Goal: Task Accomplishment & Management: Manage account settings

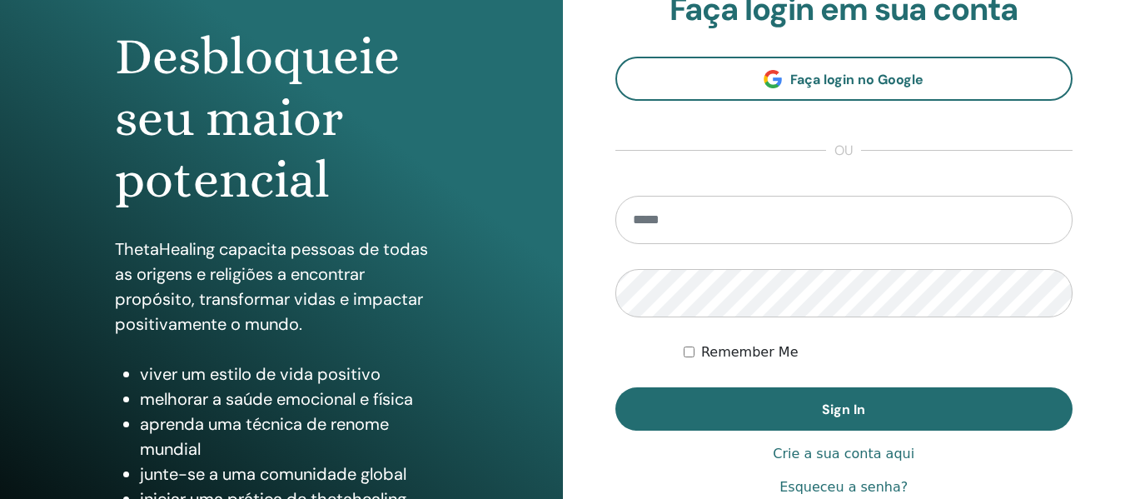
scroll to position [167, 0]
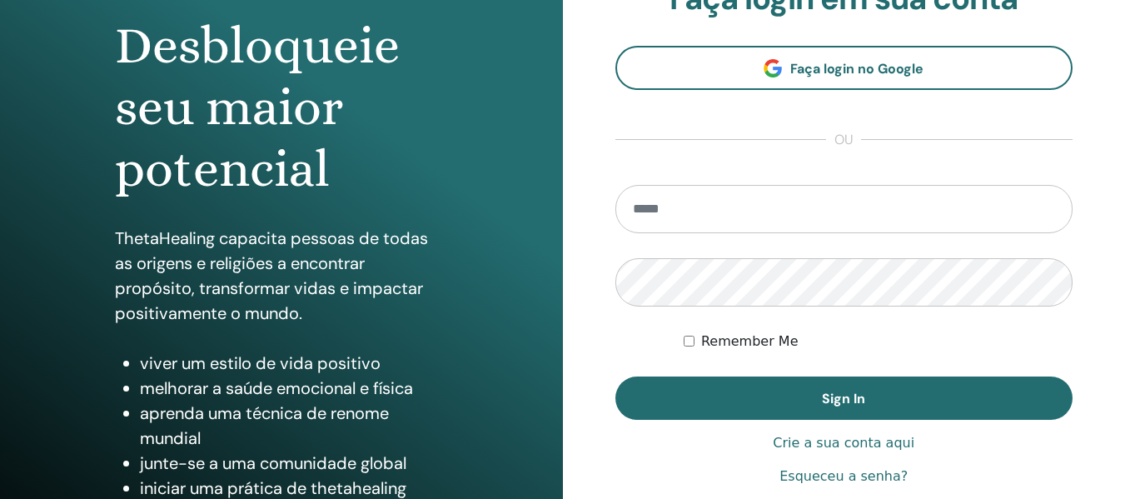
click at [750, 214] on input "email" at bounding box center [845, 209] width 458 height 48
type input "**********"
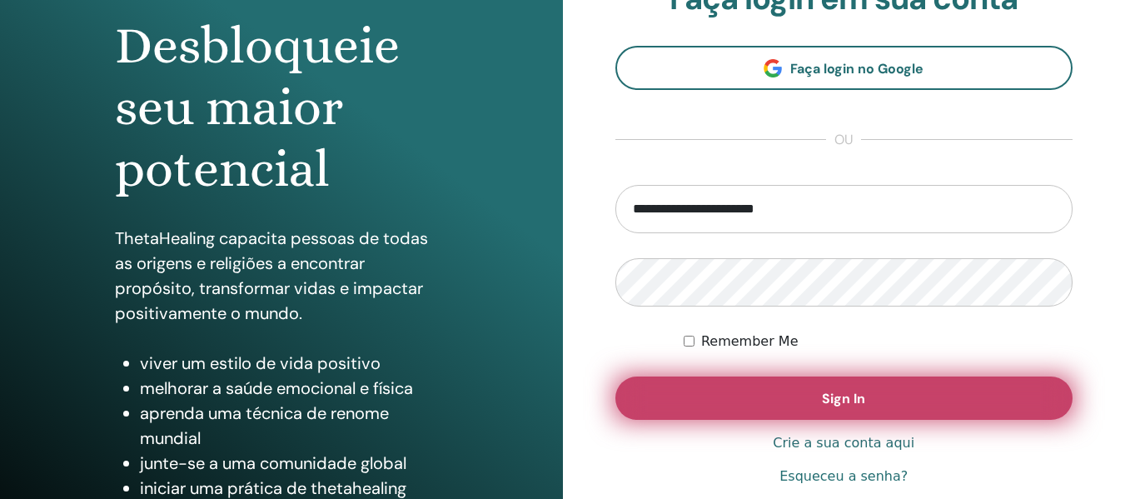
click at [856, 392] on span "Sign In" at bounding box center [843, 398] width 43 height 17
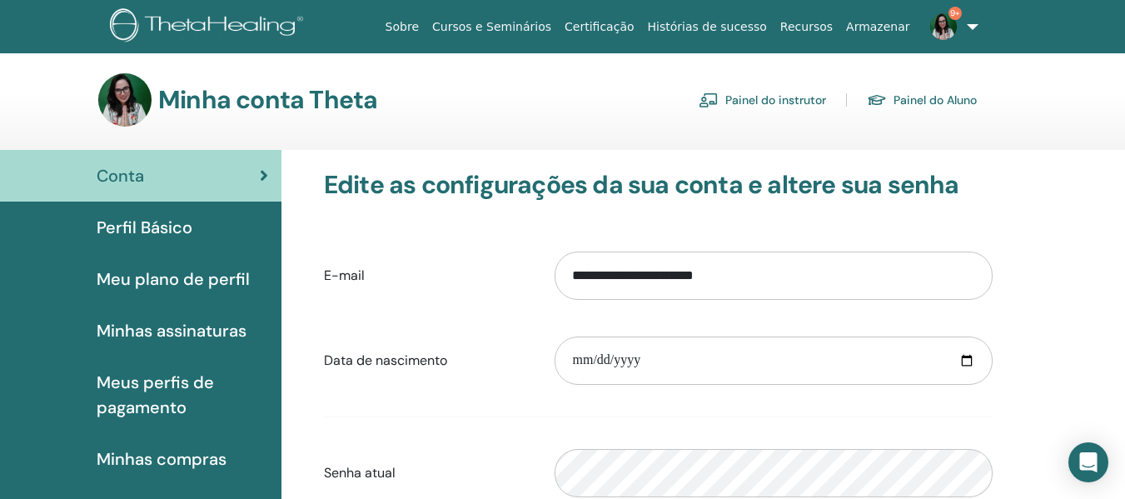
click at [165, 221] on span "Perfil Básico" at bounding box center [145, 227] width 96 height 25
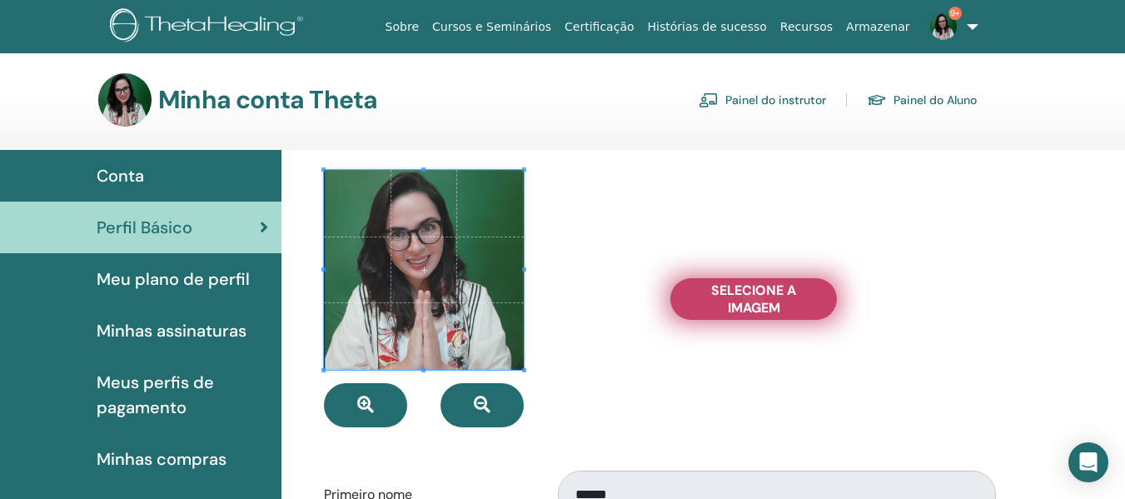
click at [779, 301] on span "Selecione a imagem" at bounding box center [753, 299] width 125 height 35
click at [765, 301] on input "Selecione a imagem" at bounding box center [754, 299] width 22 height 12
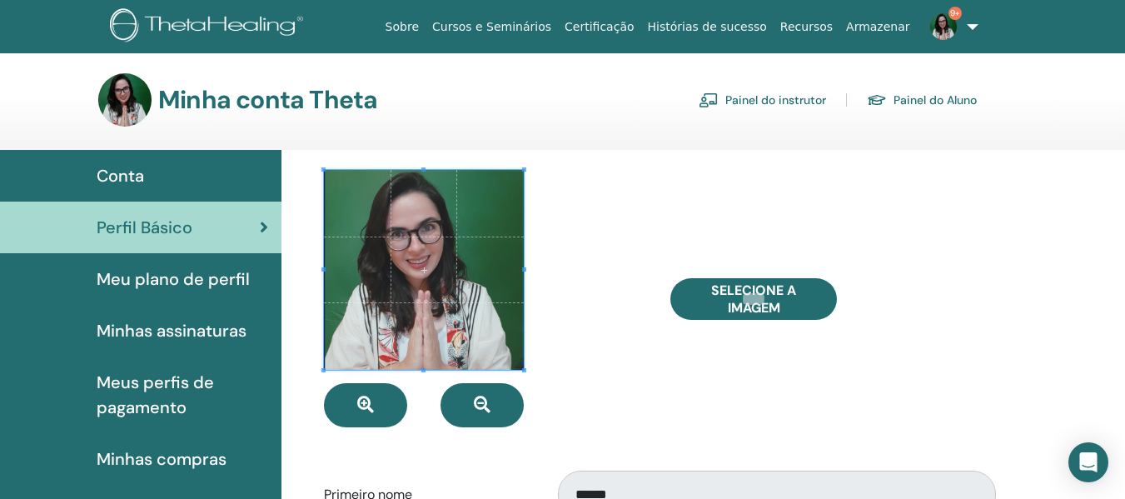
click at [614, 232] on div at bounding box center [485, 298] width 347 height 257
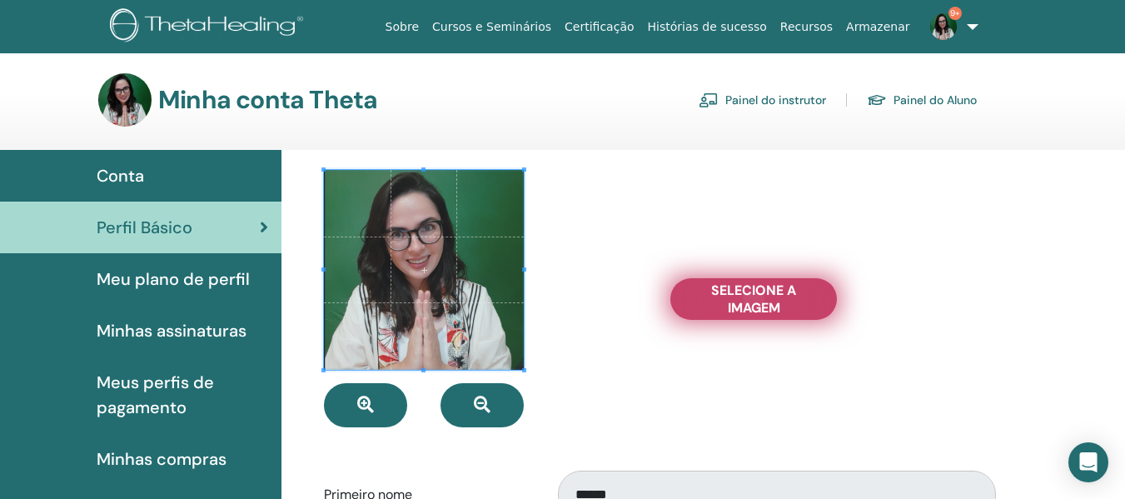
click at [709, 283] on span "Selecione a imagem" at bounding box center [753, 299] width 125 height 35
click at [743, 293] on input "Selecione a imagem" at bounding box center [754, 299] width 22 height 12
click at [711, 292] on span "Selecione a imagem" at bounding box center [753, 299] width 125 height 35
click at [743, 293] on input "Selecione a imagem" at bounding box center [754, 299] width 22 height 12
